Goal: Information Seeking & Learning: Learn about a topic

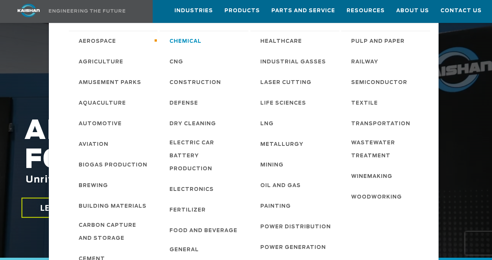
scroll to position [76, 0]
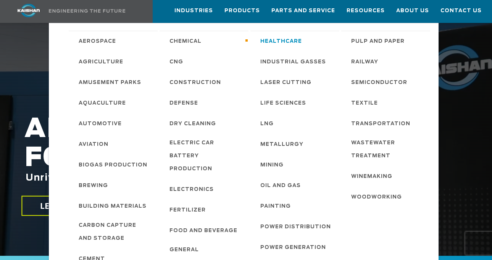
click at [273, 39] on span "Healthcare" at bounding box center [281, 41] width 42 height 13
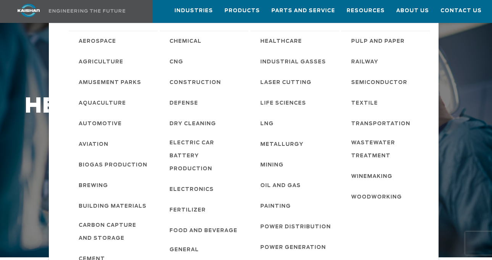
scroll to position [76, 0]
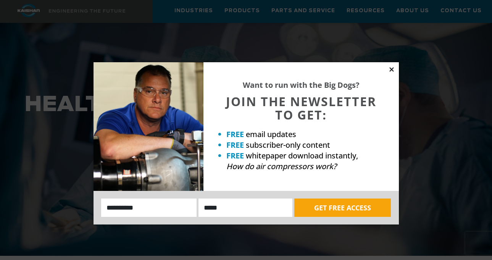
click at [390, 70] on icon at bounding box center [391, 69] width 7 height 7
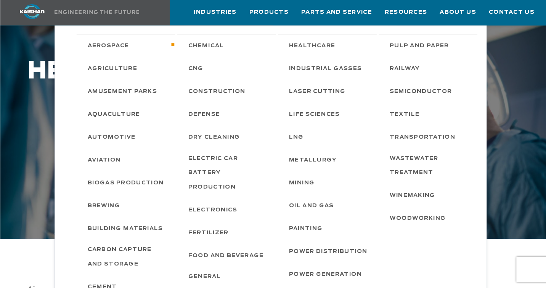
scroll to position [114, 0]
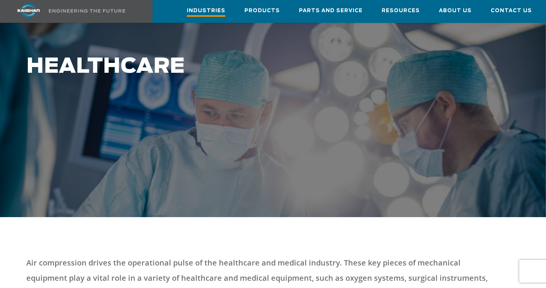
drag, startPoint x: 466, startPoint y: 0, endPoint x: 212, endPoint y: 9, distance: 253.8
click at [212, 9] on span "Industries" at bounding box center [206, 11] width 39 height 10
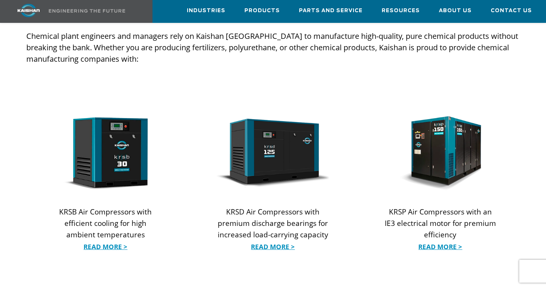
scroll to position [718, 0]
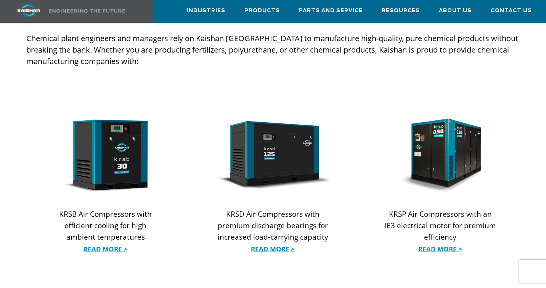
click at [177, 255] on div at bounding box center [105, 191] width 167 height 206
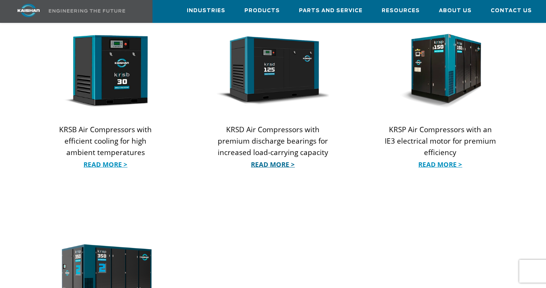
scroll to position [676, 0]
